Goal: Task Accomplishment & Management: Use online tool/utility

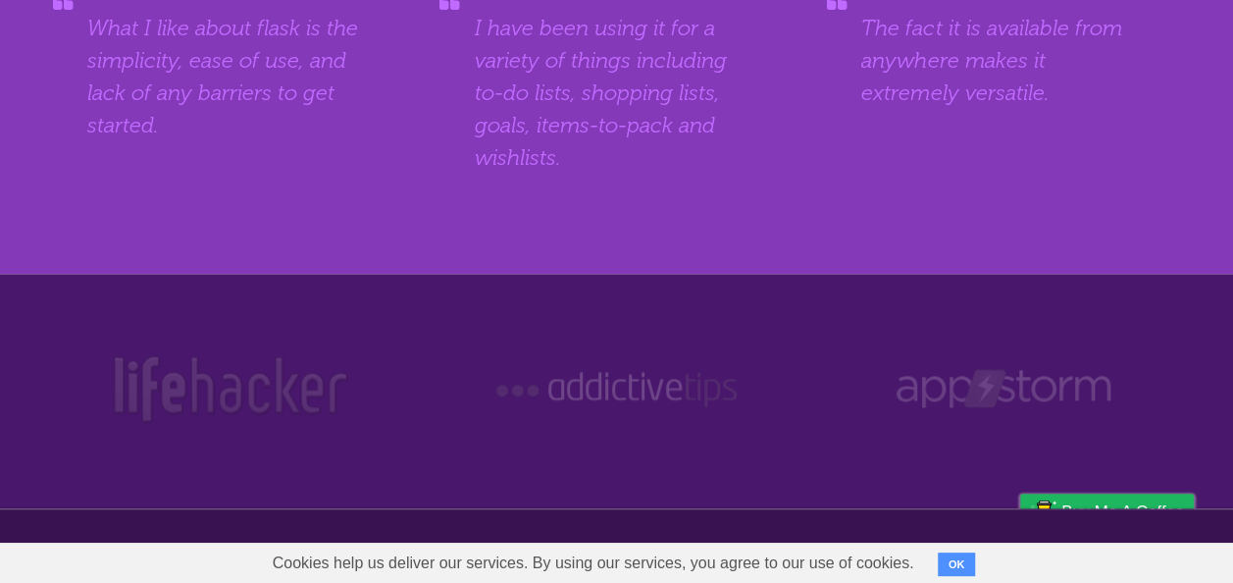
scroll to position [969, 0]
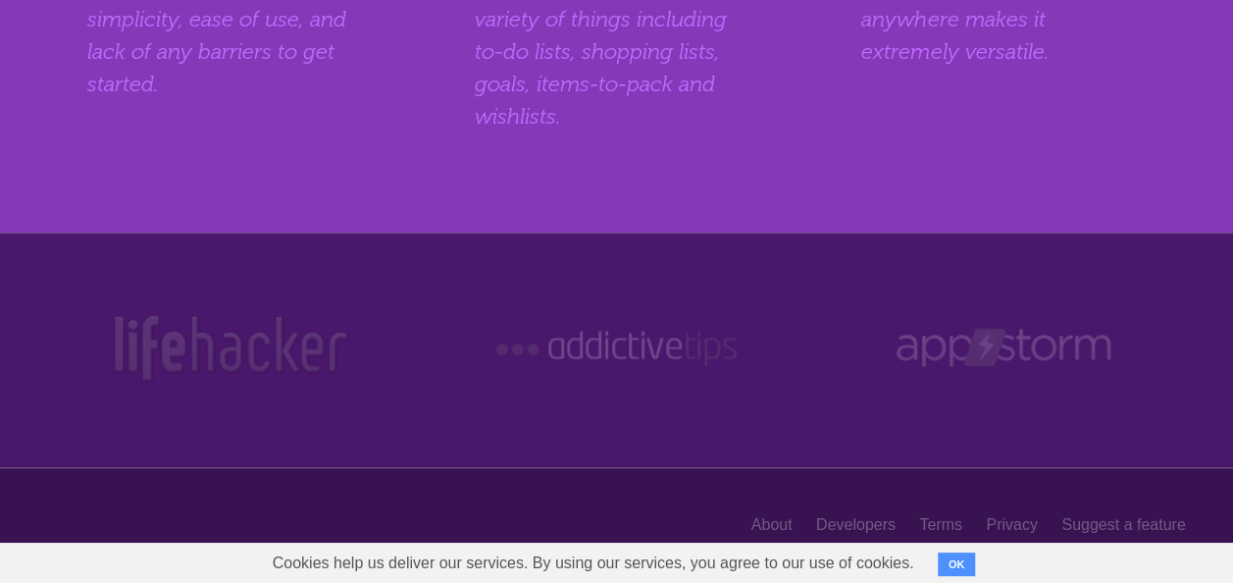
click at [963, 569] on button "OK" at bounding box center [957, 564] width 38 height 24
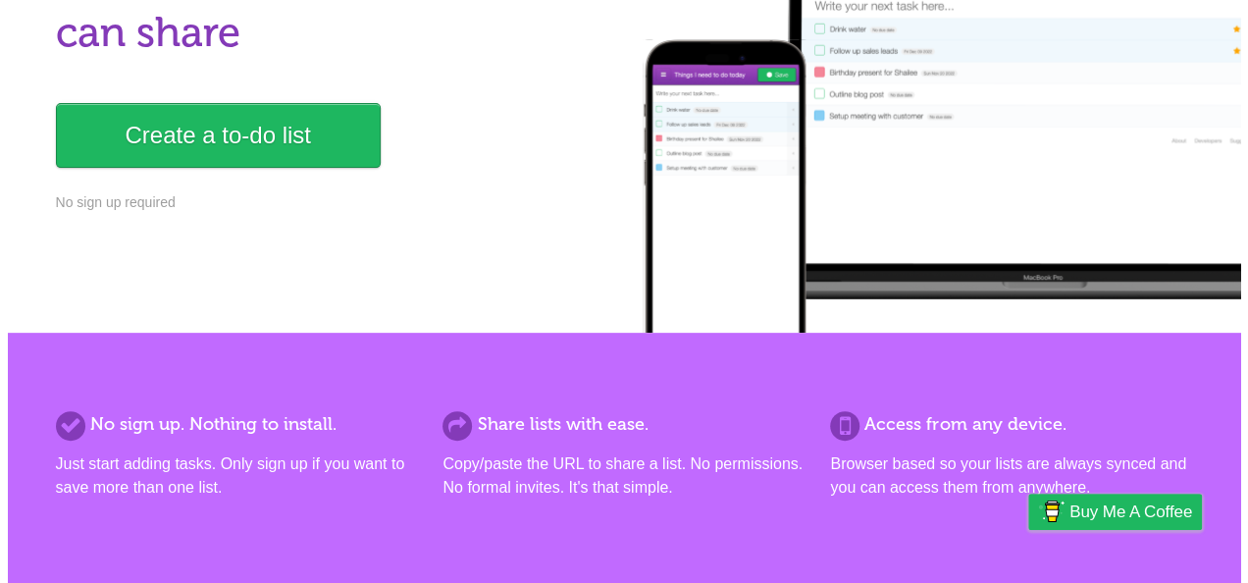
scroll to position [0, 0]
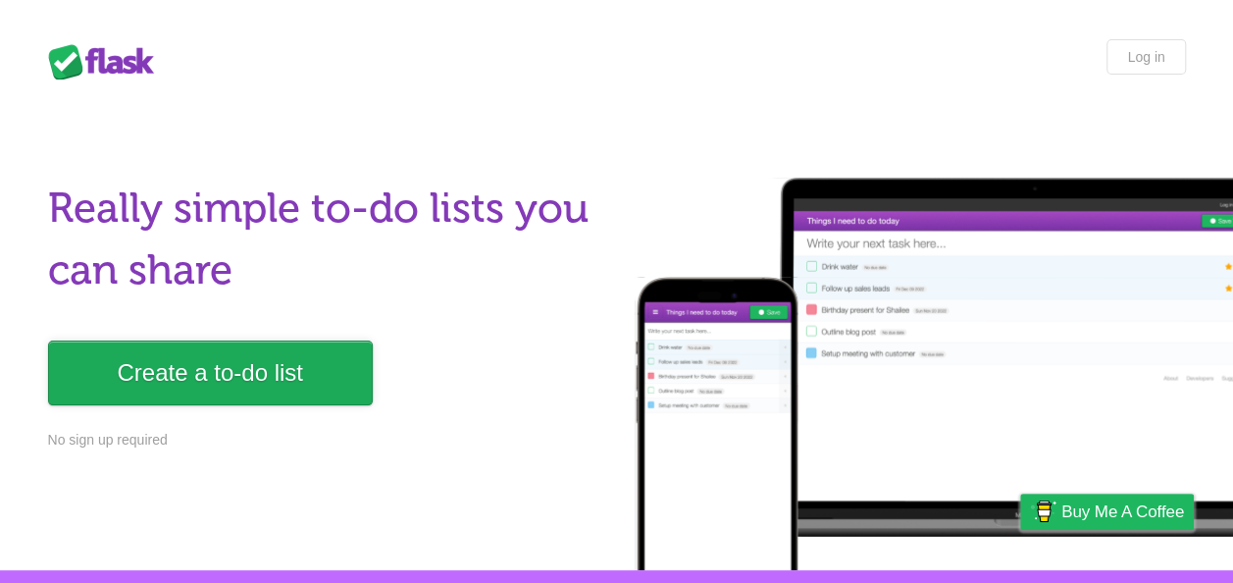
click at [204, 371] on link "Create a to-do list" at bounding box center [210, 372] width 325 height 65
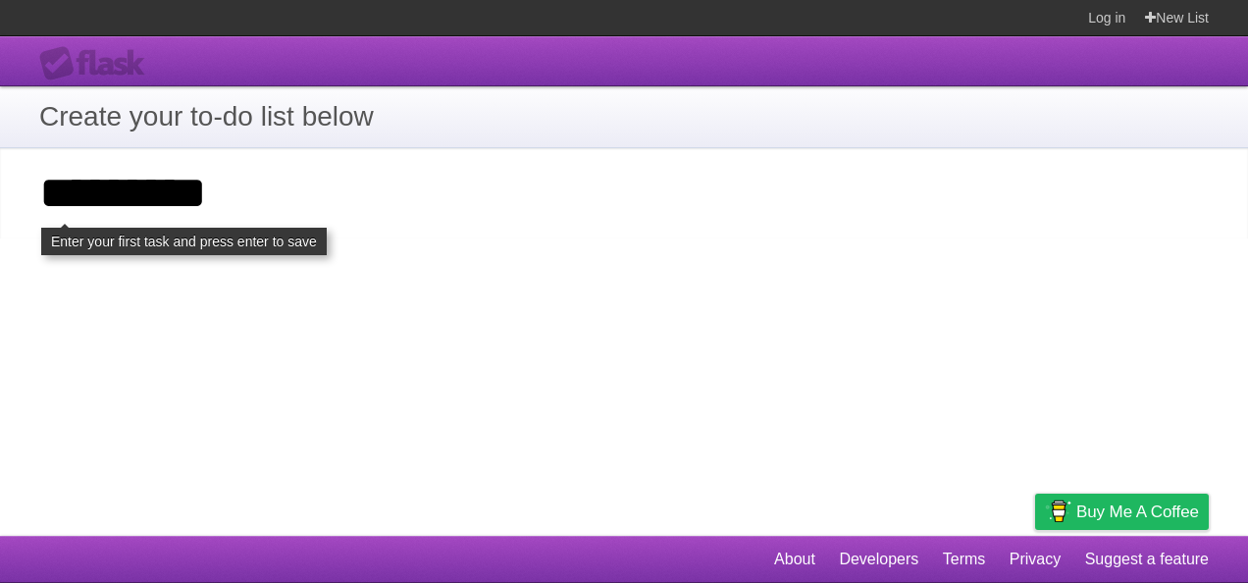
type input "*********"
click input "**********" at bounding box center [0, 0] width 0 height 0
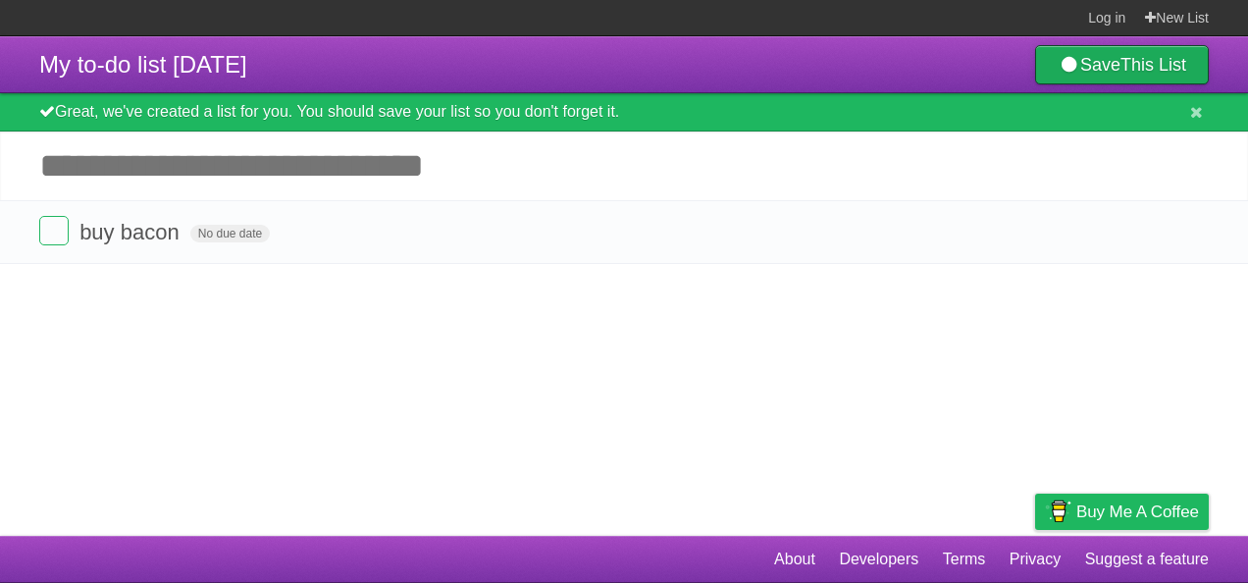
click at [1110, 64] on link "Save This List" at bounding box center [1122, 64] width 174 height 39
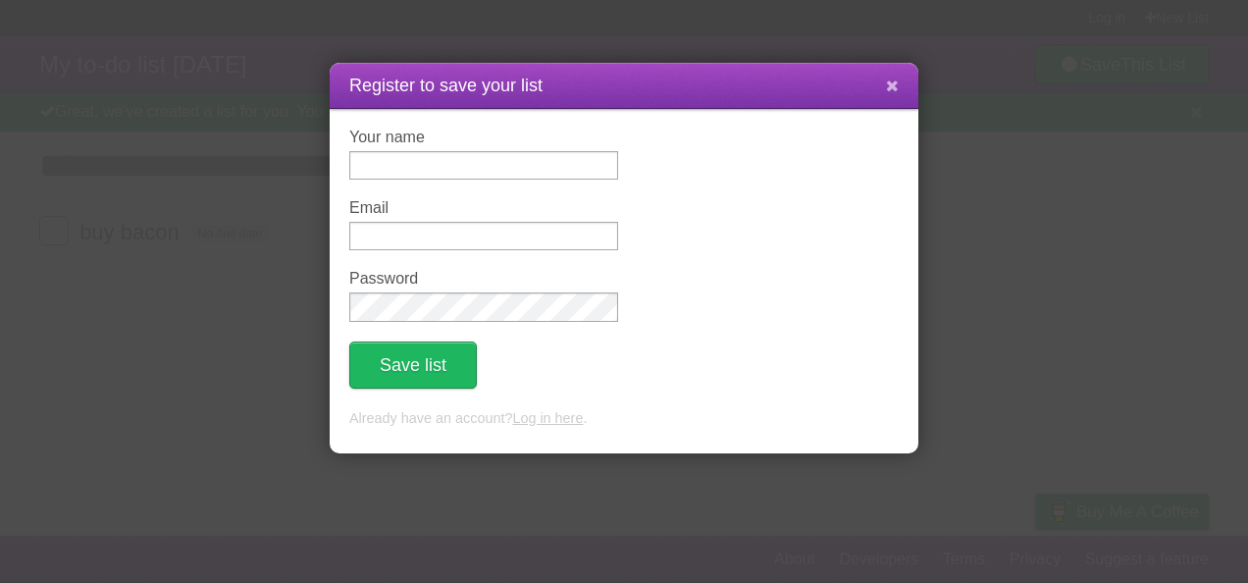
click at [895, 89] on icon at bounding box center [892, 85] width 13 height 17
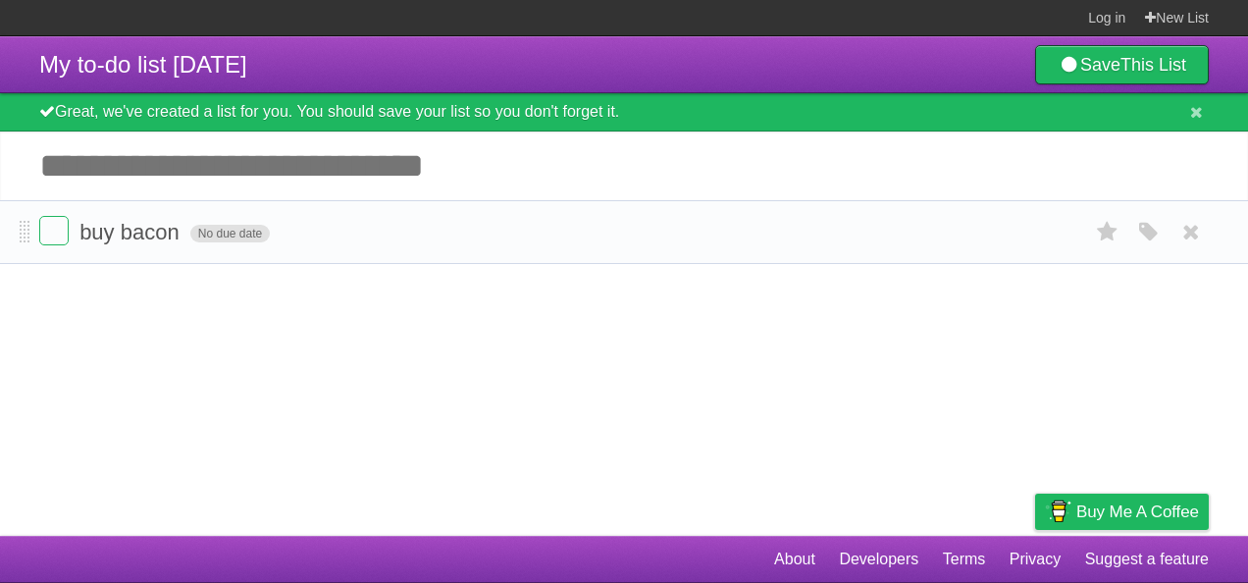
click at [235, 235] on span "No due date" at bounding box center [229, 234] width 79 height 18
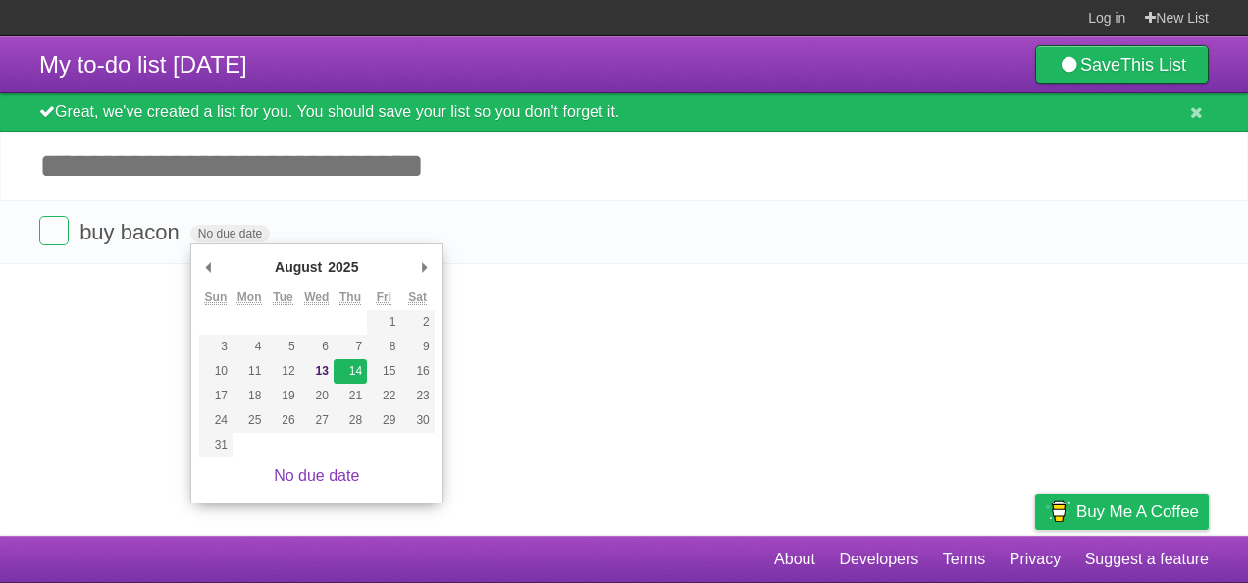
type span "[DATE]"
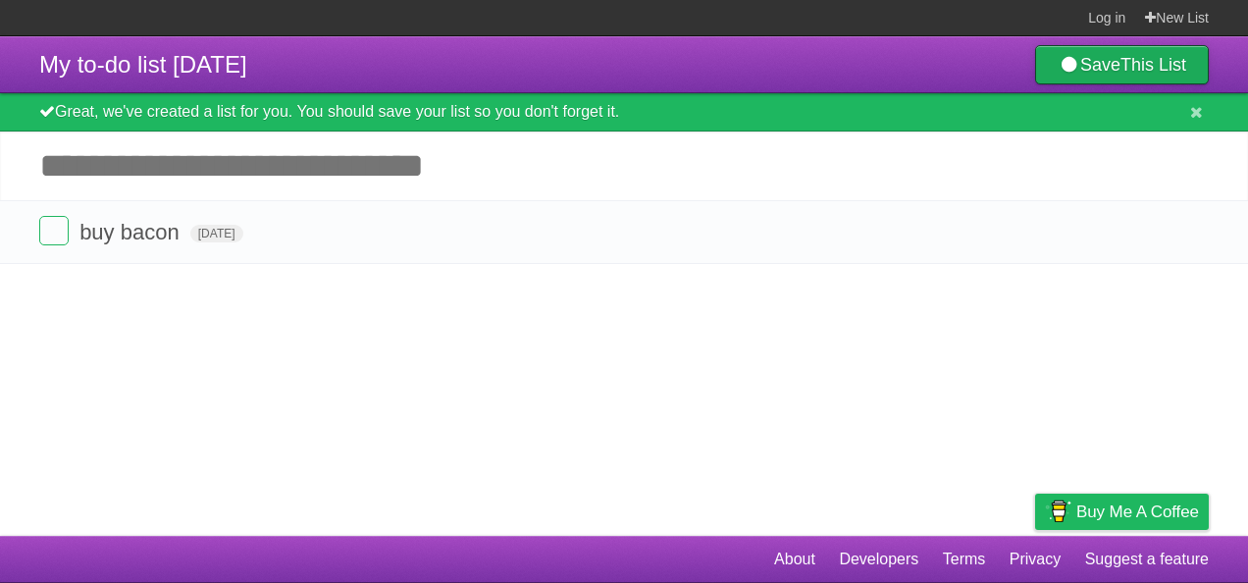
click at [1104, 61] on link "Save This List" at bounding box center [1122, 64] width 174 height 39
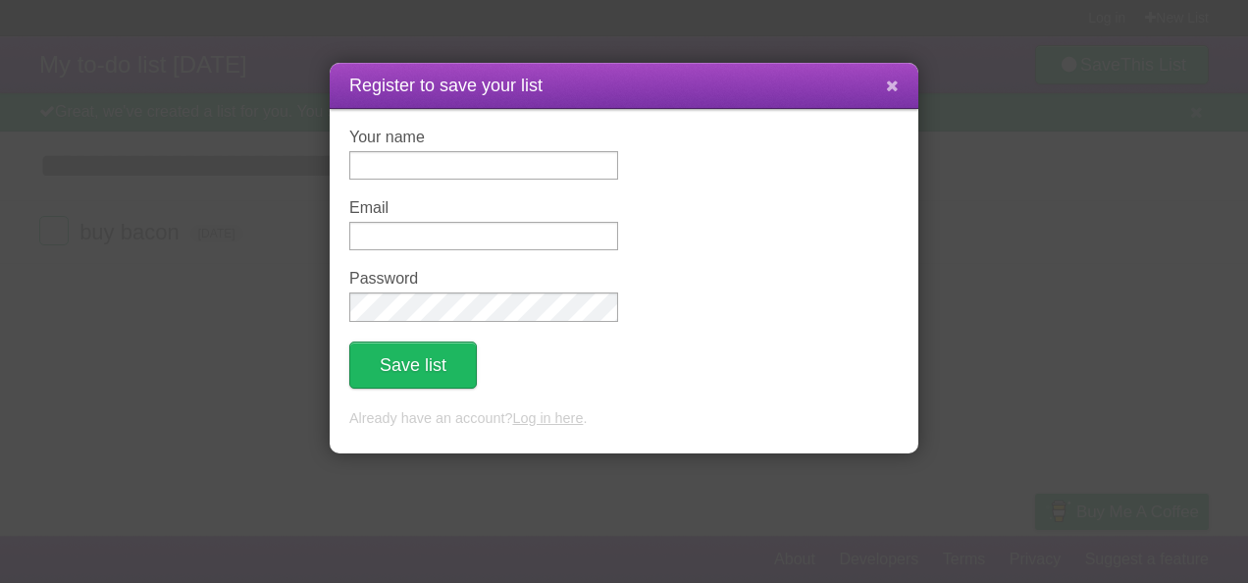
click at [889, 88] on icon at bounding box center [892, 85] width 13 height 17
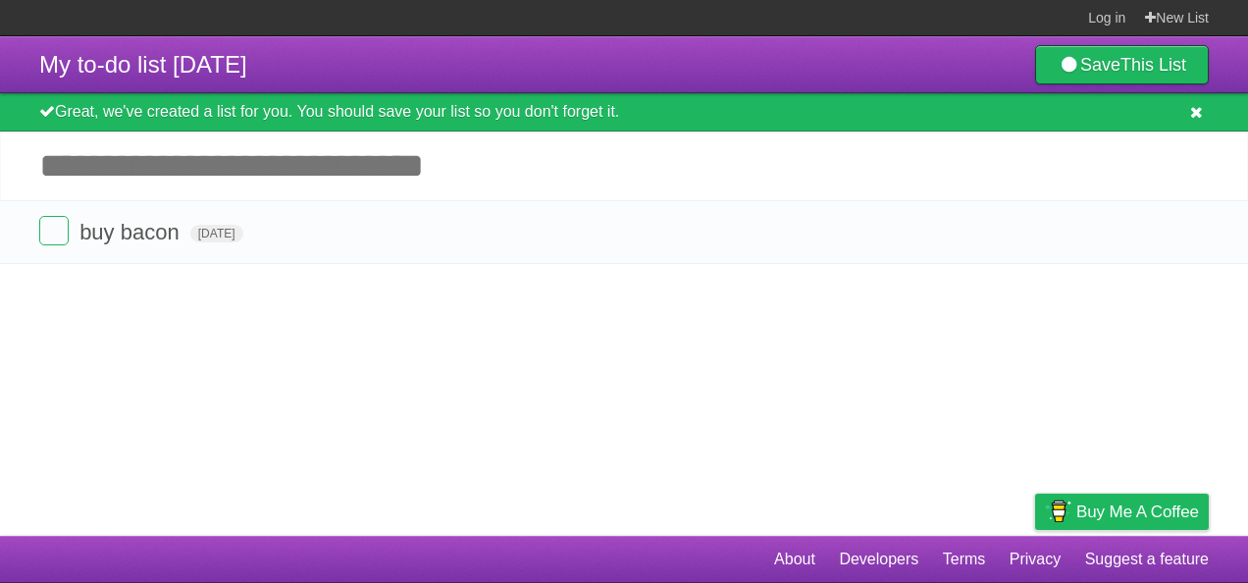
click at [1196, 115] on icon at bounding box center [1196, 112] width 13 height 17
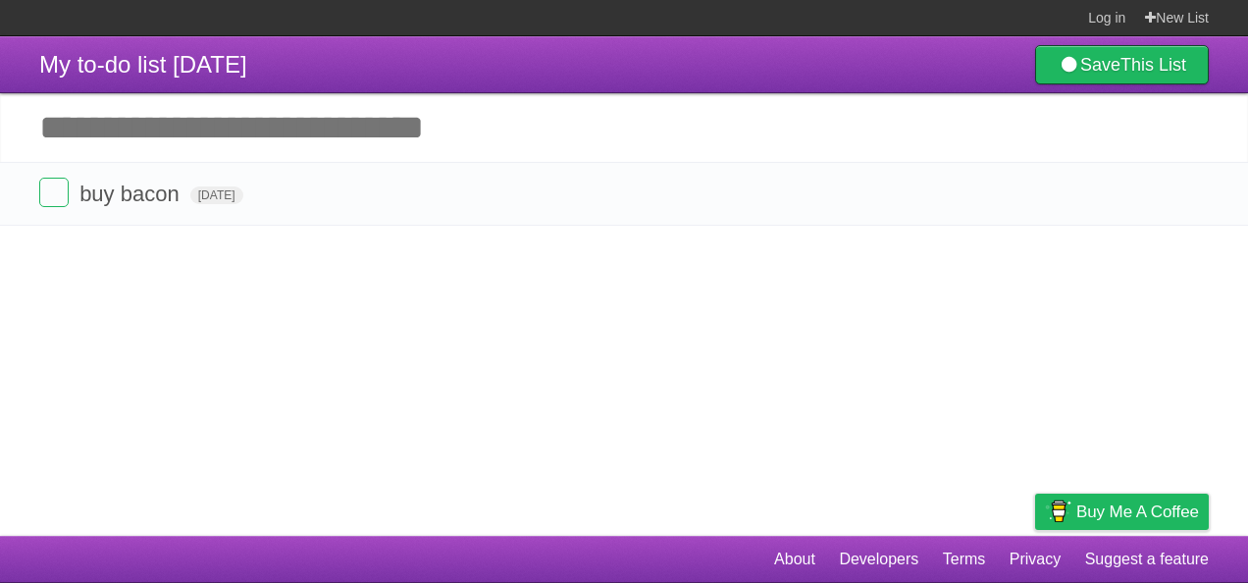
drag, startPoint x: 1187, startPoint y: 191, endPoint x: 708, endPoint y: 96, distance: 488.0
click at [1187, 191] on icon at bounding box center [1190, 194] width 27 height 32
